Goal: Register for event/course

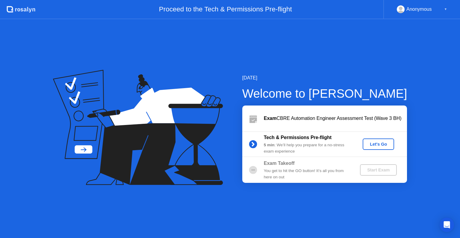
click at [372, 144] on div "Let's Go" at bounding box center [378, 144] width 27 height 5
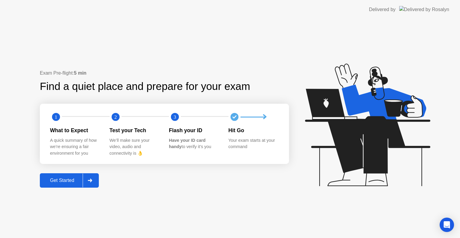
click at [67, 180] on div "Get Started" at bounding box center [62, 180] width 41 height 5
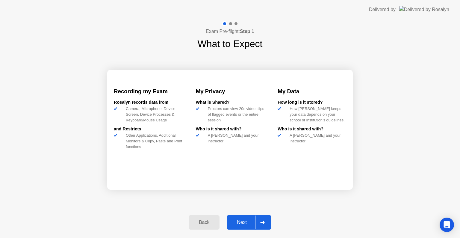
click at [244, 223] on div "Next" at bounding box center [242, 222] width 27 height 5
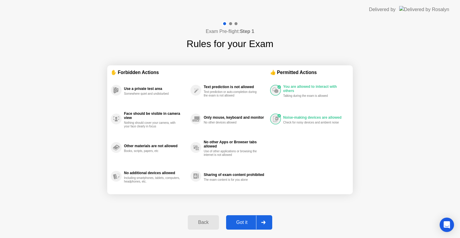
click at [244, 223] on div "Got it" at bounding box center [242, 222] width 28 height 5
select select "**********"
select select "*******"
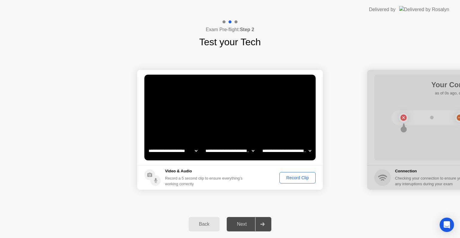
click at [292, 178] on div "Record Clip" at bounding box center [298, 177] width 32 height 5
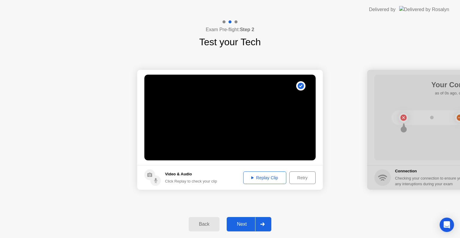
click at [265, 177] on div "Replay Clip" at bounding box center [264, 177] width 39 height 5
click at [236, 224] on div "Next" at bounding box center [242, 223] width 27 height 5
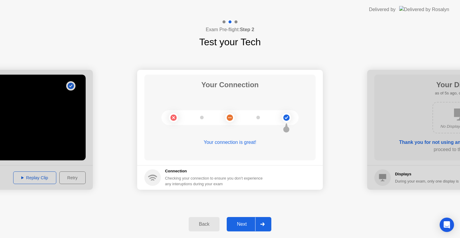
click at [239, 223] on div "Next" at bounding box center [242, 223] width 27 height 5
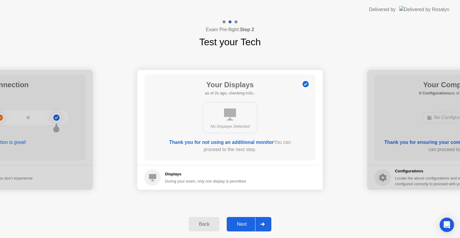
click at [239, 223] on div "Next" at bounding box center [242, 223] width 27 height 5
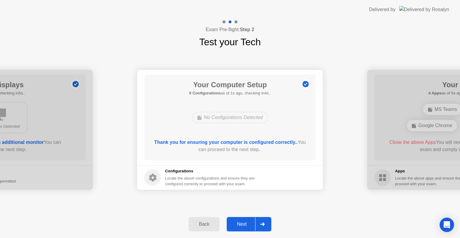
click at [239, 223] on div "Next" at bounding box center [242, 223] width 27 height 5
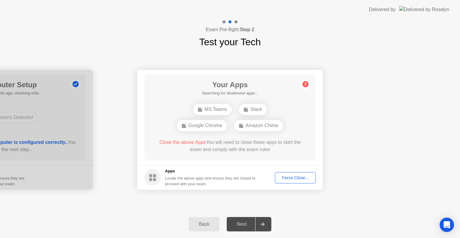
click at [289, 177] on div "Force Close..." at bounding box center [295, 177] width 37 height 5
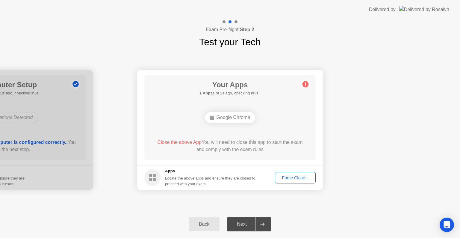
click at [298, 178] on div "Force Close..." at bounding box center [295, 177] width 37 height 5
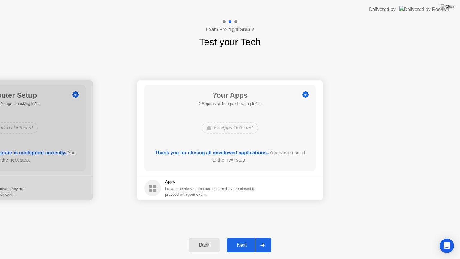
click at [236, 238] on div "Next" at bounding box center [242, 244] width 27 height 5
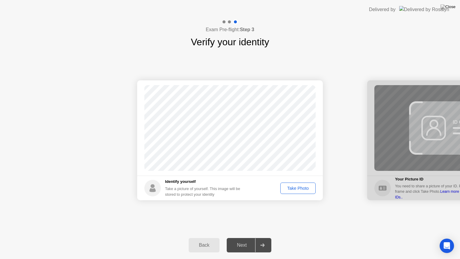
click at [293, 188] on div "Take Photo" at bounding box center [298, 188] width 31 height 5
click at [240, 238] on div "Next" at bounding box center [242, 244] width 27 height 5
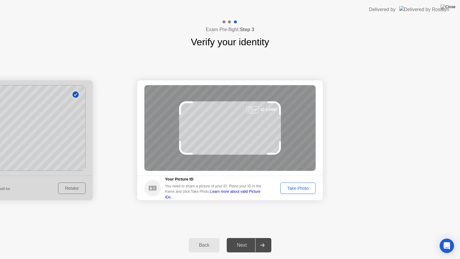
click at [298, 188] on div "Take Photo" at bounding box center [298, 188] width 31 height 5
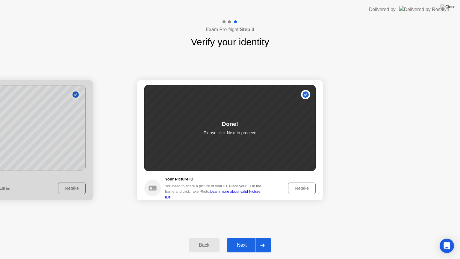
click at [242, 238] on div "Next" at bounding box center [242, 244] width 27 height 5
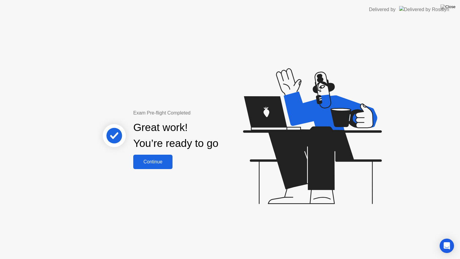
click at [162, 162] on div "Continue" at bounding box center [153, 161] width 36 height 5
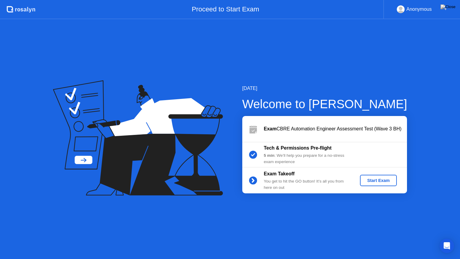
click at [373, 177] on button "Start Exam" at bounding box center [378, 180] width 37 height 11
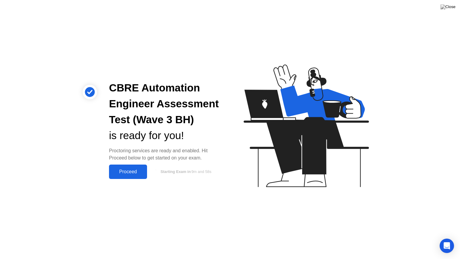
click at [119, 172] on div "Proceed" at bounding box center [128, 171] width 34 height 5
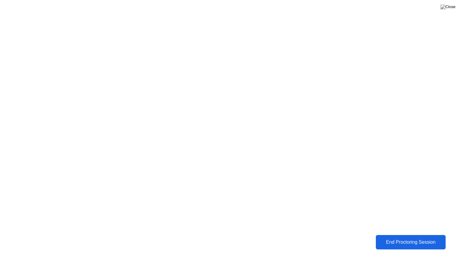
click at [402, 238] on div "End Proctoring Session" at bounding box center [411, 241] width 66 height 5
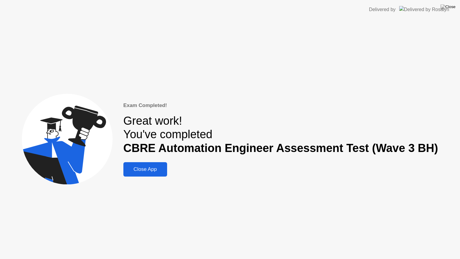
click at [154, 169] on div "Close App" at bounding box center [145, 169] width 40 height 6
